Goal: Find specific page/section: Find specific page/section

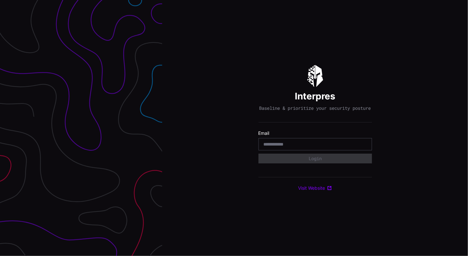
click at [292, 147] on input "email" at bounding box center [315, 144] width 103 height 6
type input "**********"
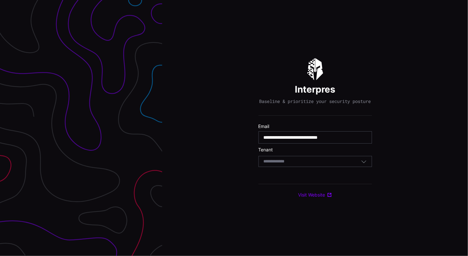
click at [323, 162] on div "Select Tenant" at bounding box center [312, 161] width 97 height 6
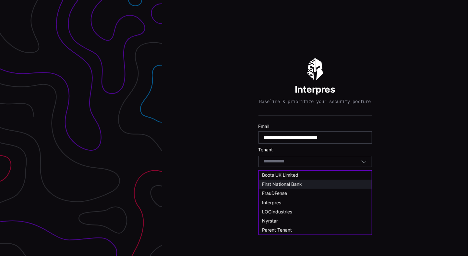
click at [299, 183] on span "First National Bank" at bounding box center [282, 184] width 40 height 6
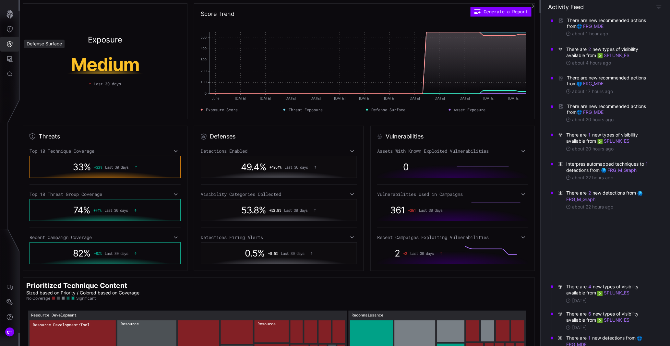
click at [6, 43] on button "Defense Surface" at bounding box center [9, 44] width 19 height 15
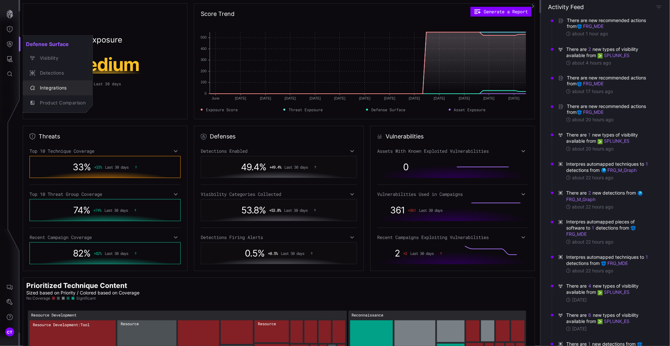
click at [46, 86] on div "Integrations" at bounding box center [61, 88] width 49 height 8
